Goal: Find specific page/section: Find specific page/section

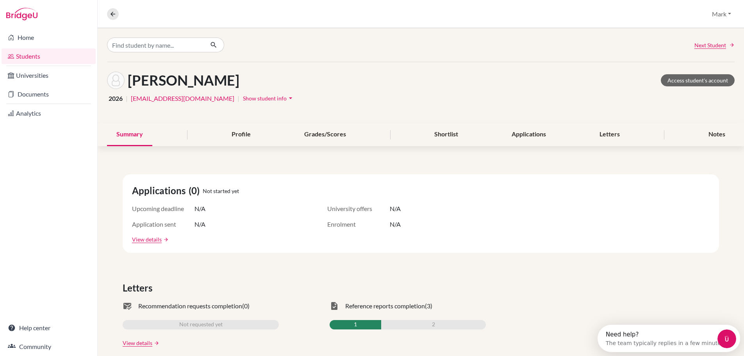
click at [22, 56] on link "Students" at bounding box center [49, 56] width 94 height 16
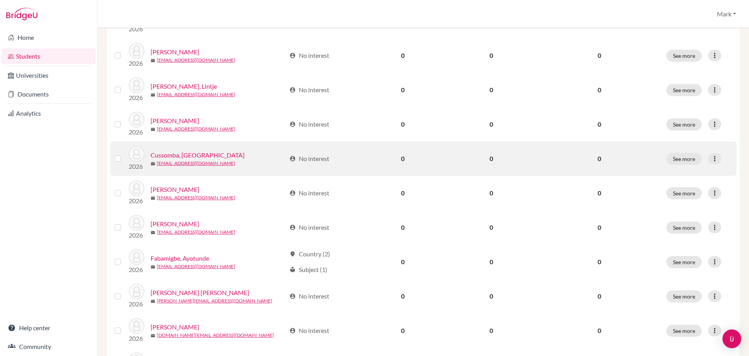
scroll to position [537, 0]
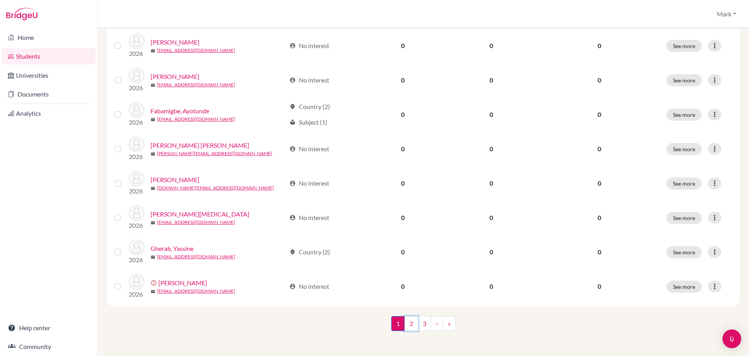
click at [409, 324] on link "2" at bounding box center [412, 323] width 14 height 15
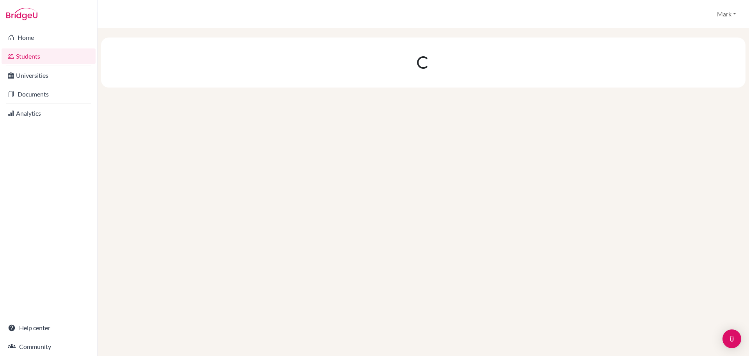
scroll to position [0, 0]
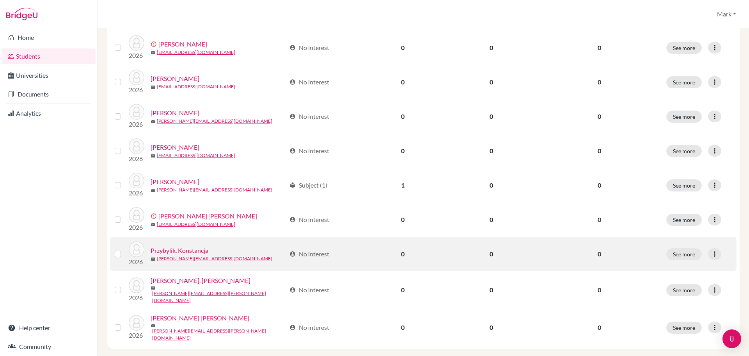
scroll to position [537, 0]
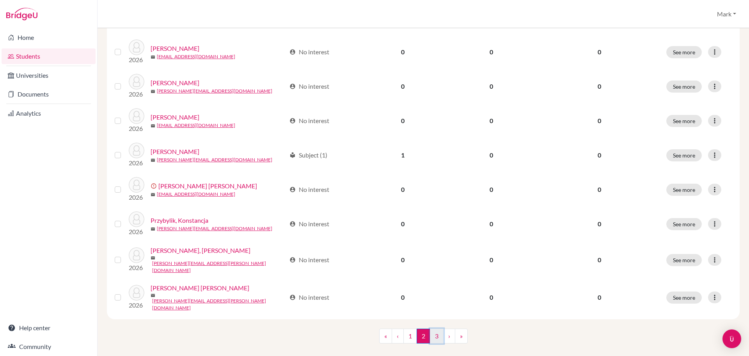
click at [434, 328] on link "3" at bounding box center [437, 335] width 14 height 15
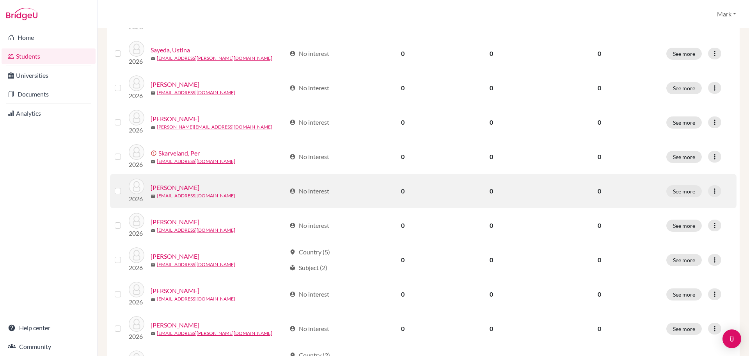
scroll to position [400, 0]
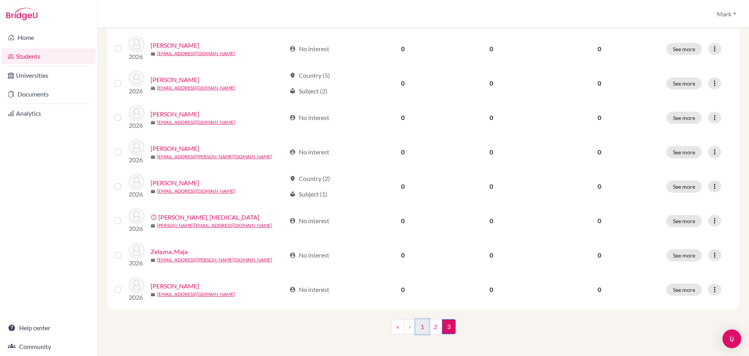
click at [419, 321] on link "1" at bounding box center [423, 326] width 14 height 15
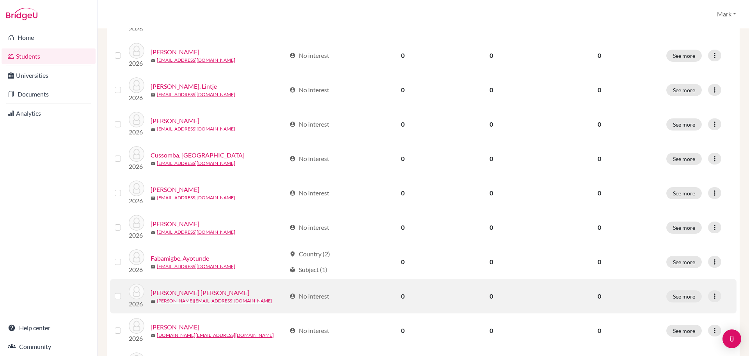
scroll to position [537, 0]
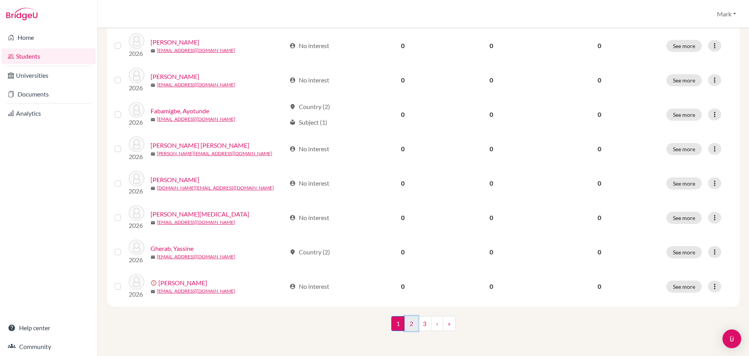
click at [409, 326] on link "2" at bounding box center [412, 323] width 14 height 15
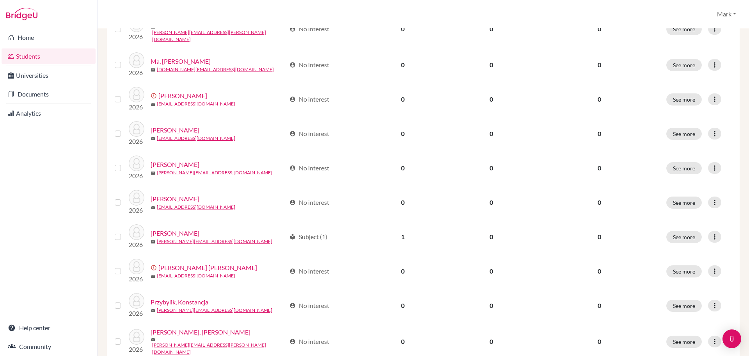
scroll to position [468, 0]
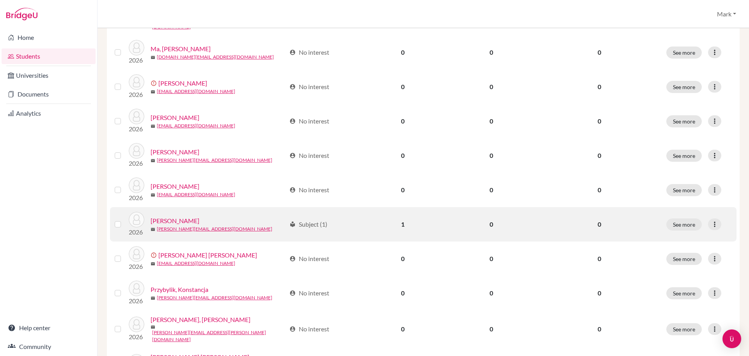
click at [189, 216] on link "[PERSON_NAME]" at bounding box center [175, 220] width 49 height 9
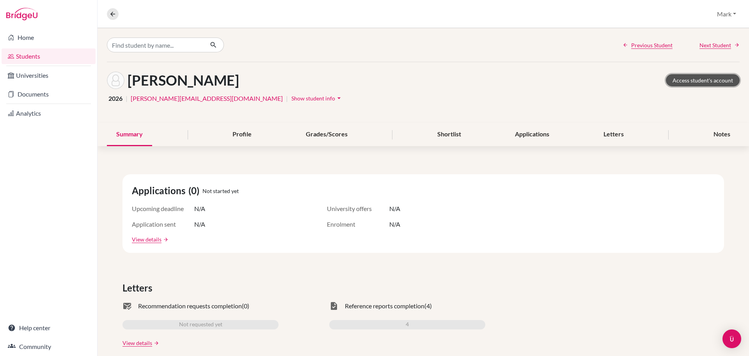
click at [699, 81] on link "Access student's account" at bounding box center [703, 80] width 74 height 12
